Goal: Information Seeking & Learning: Learn about a topic

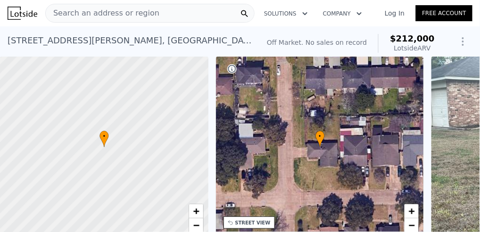
scroll to position [5, 0]
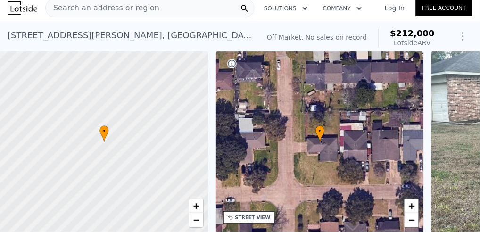
click at [327, 159] on div "• + −" at bounding box center [320, 141] width 209 height 181
click at [329, 153] on div "• + −" at bounding box center [320, 141] width 209 height 181
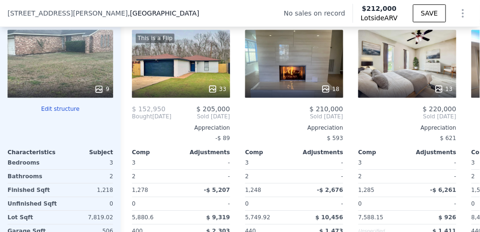
scroll to position [1223, 0]
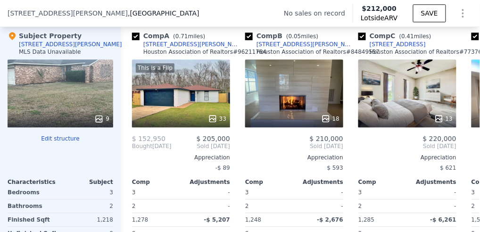
click at [106, 118] on div "9" at bounding box center [101, 118] width 15 height 9
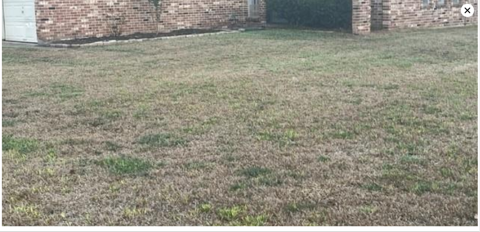
scroll to position [0, 0]
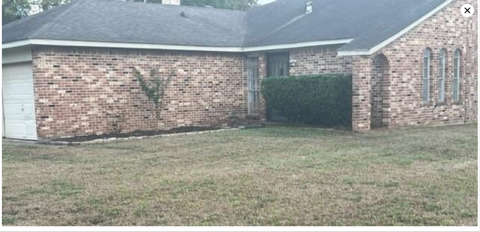
drag, startPoint x: 339, startPoint y: 113, endPoint x: 351, endPoint y: 77, distance: 37.6
click at [424, 43] on img at bounding box center [240, 179] width 476 height 358
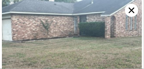
click at [129, 9] on icon at bounding box center [131, 10] width 13 height 13
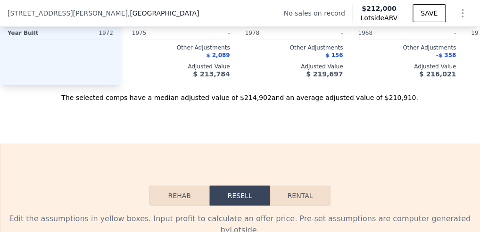
scroll to position [1506, 0]
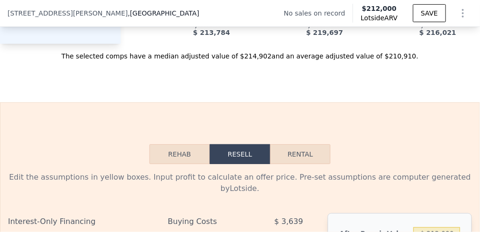
click at [288, 158] on button "Rental" at bounding box center [300, 154] width 60 height 20
select select "30"
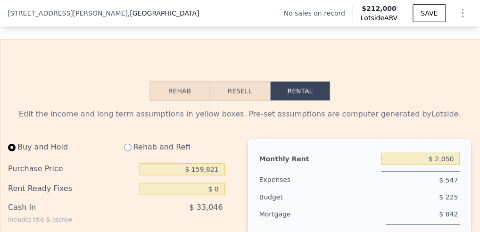
scroll to position [1569, 0]
click at [181, 87] on button "Rehab" at bounding box center [180, 92] width 60 height 20
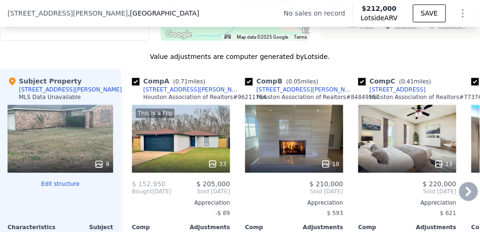
scroll to position [1191, 0]
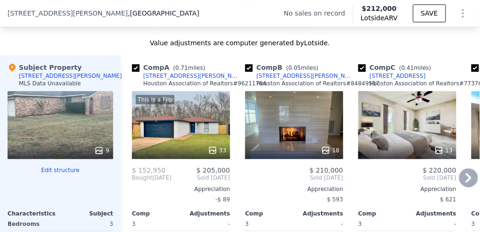
click at [460, 180] on icon at bounding box center [468, 177] width 19 height 19
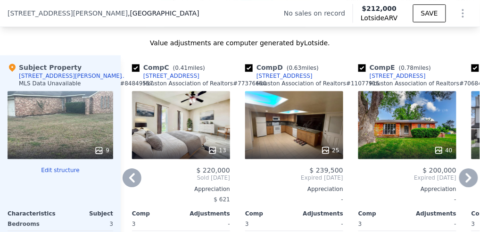
click at [460, 180] on icon at bounding box center [468, 177] width 19 height 19
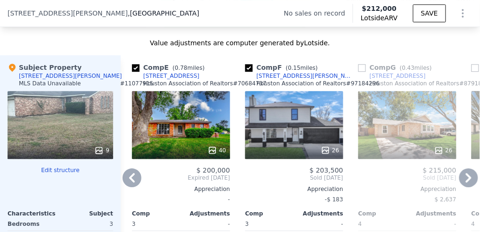
click at [460, 180] on icon at bounding box center [468, 177] width 19 height 19
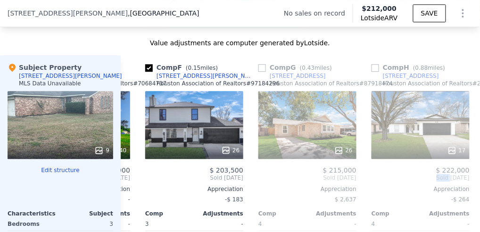
click at [460, 180] on span "Sold [DATE]" at bounding box center [421, 178] width 98 height 8
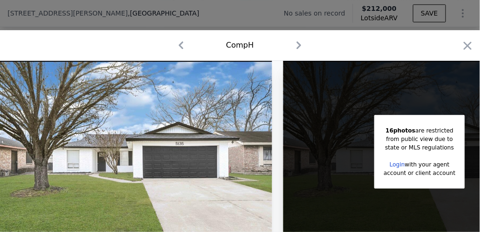
scroll to position [0, 679]
click at [461, 45] on icon "button" at bounding box center [467, 45] width 13 height 13
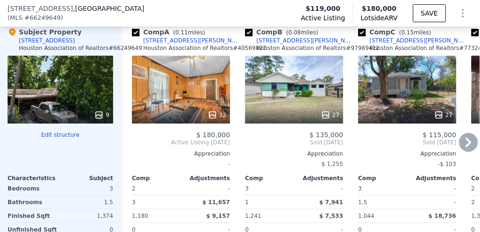
scroll to position [1380, 0]
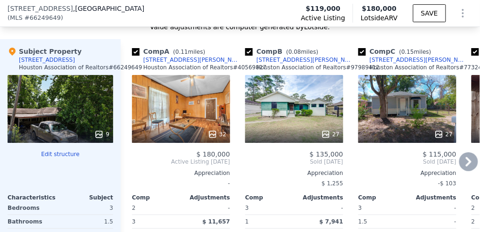
click at [463, 159] on icon at bounding box center [468, 161] width 19 height 19
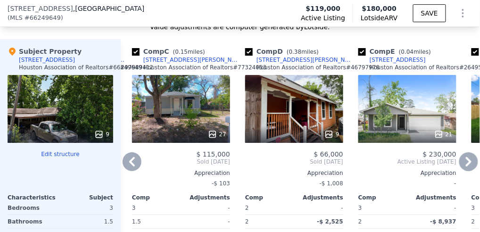
click at [463, 159] on icon at bounding box center [468, 161] width 19 height 19
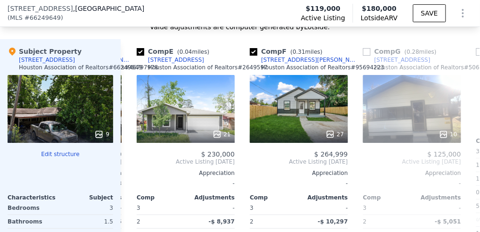
scroll to position [0, 453]
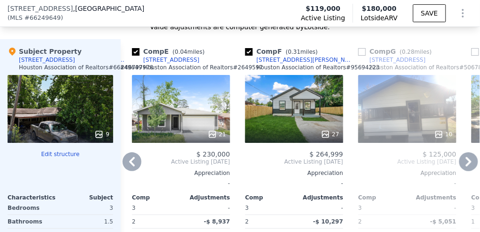
click at [463, 159] on icon at bounding box center [468, 161] width 19 height 19
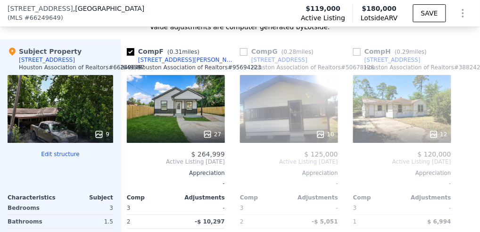
scroll to position [0, 573]
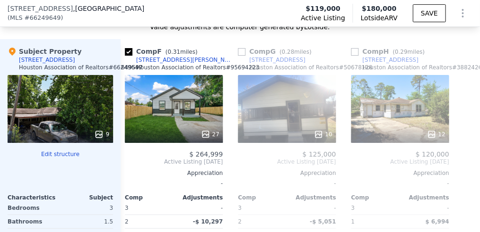
click at [463, 159] on div at bounding box center [468, 190] width 15 height 303
click at [126, 157] on icon at bounding box center [132, 161] width 19 height 19
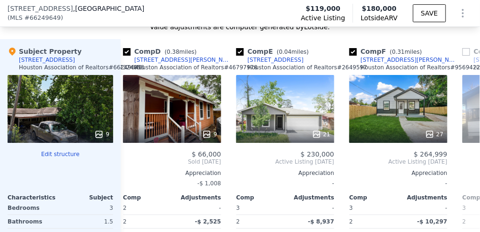
click at [126, 158] on span "Sold Jul 2025" at bounding box center [172, 162] width 98 height 8
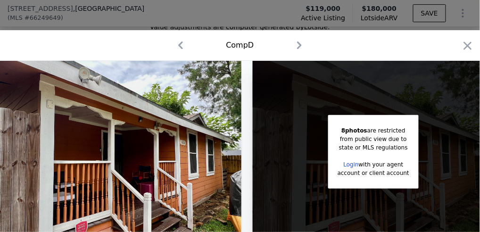
scroll to position [0, 347]
click at [176, 47] on icon "button" at bounding box center [180, 45] width 15 height 15
